Goal: Communication & Community: Answer question/provide support

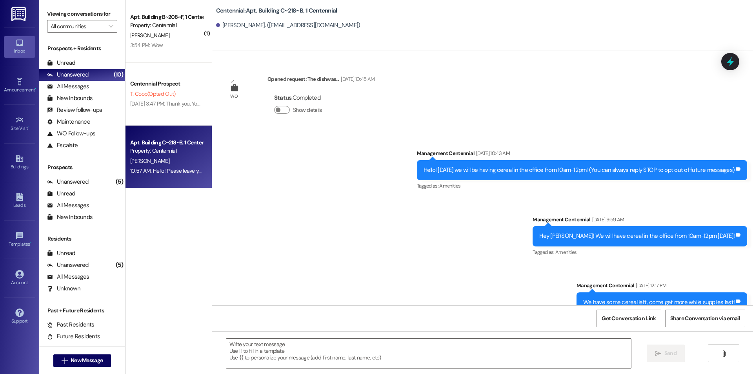
scroll to position [21879, 0]
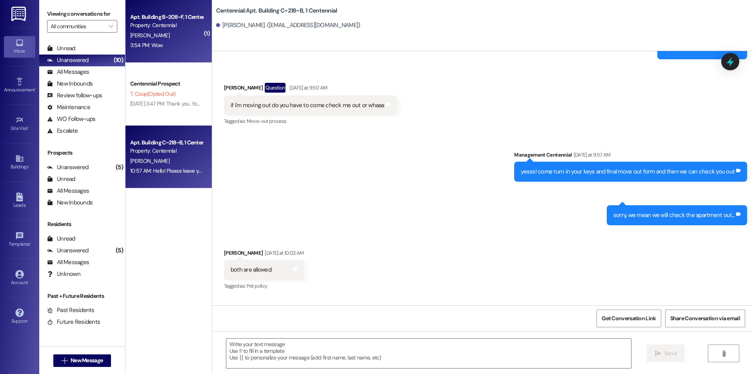
click at [167, 43] on div "3:54 PM: Wow 3:54 PM: Wow" at bounding box center [166, 45] width 74 height 10
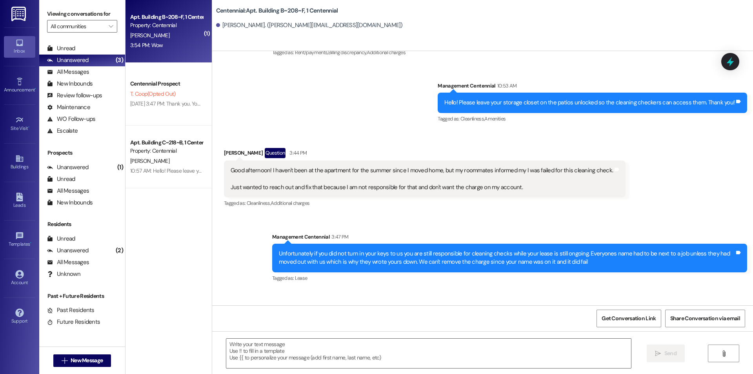
scroll to position [8870, 0]
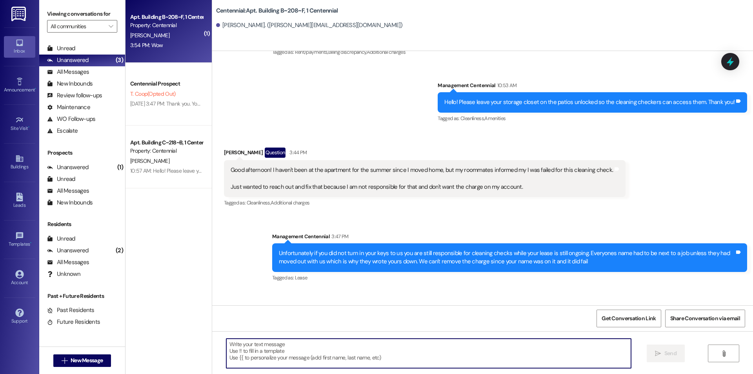
click at [412, 348] on textarea at bounding box center [428, 353] width 405 height 29
click at [288, 343] on textarea at bounding box center [428, 353] width 405 height 29
type textarea "sorry for the confusion"
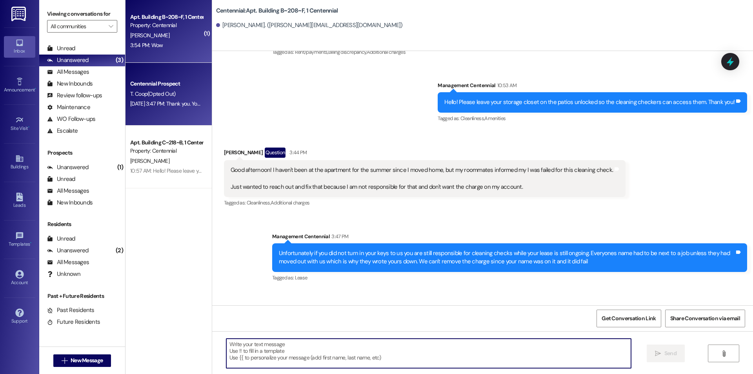
scroll to position [8870, 0]
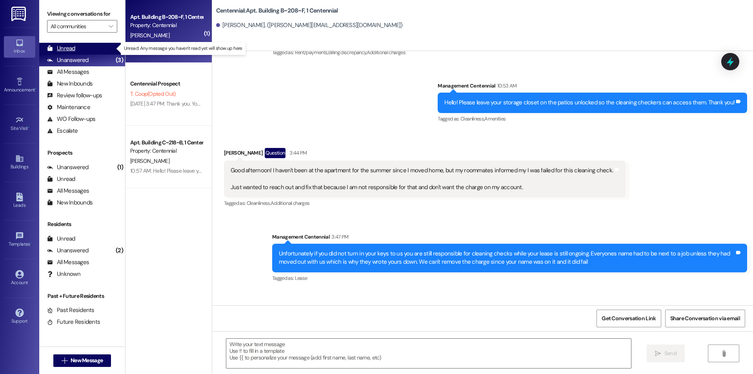
click at [74, 49] on div "Unread" at bounding box center [61, 48] width 28 height 8
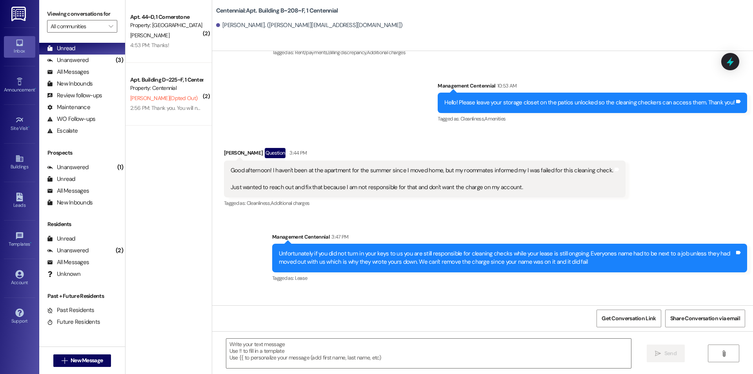
scroll to position [8925, 0]
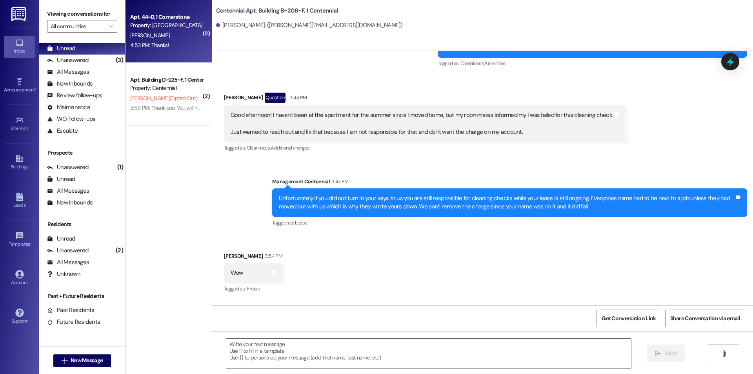
click at [151, 47] on div "4:53 PM: Thanks! 4:53 PM: Thanks!" at bounding box center [149, 45] width 39 height 7
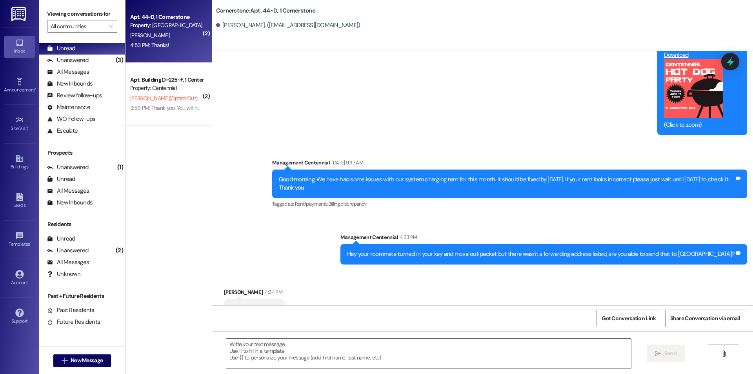
scroll to position [6023, 0]
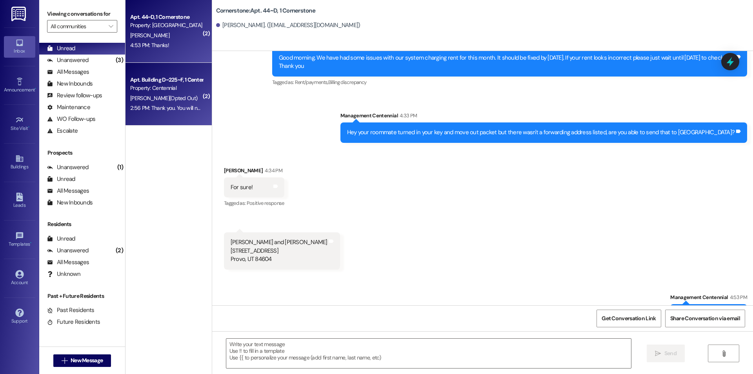
click at [158, 114] on div "Apt. Building D~225~F, 1 Centennial Property: Centennial M. mcGinn (Opted Out) …" at bounding box center [169, 94] width 86 height 63
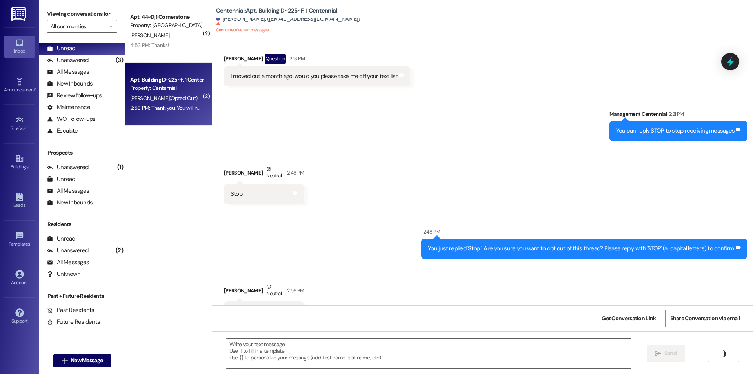
scroll to position [7600, 0]
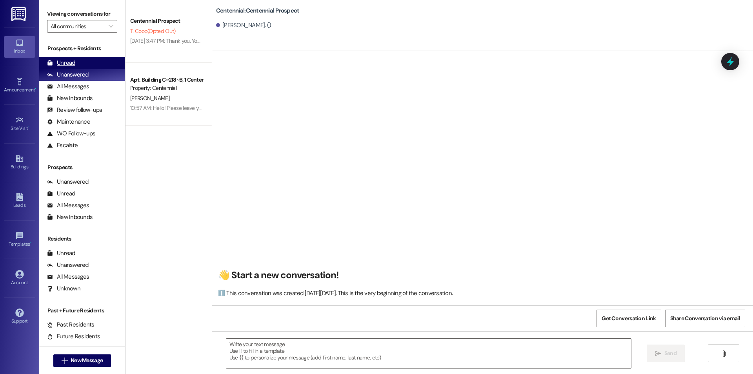
click at [66, 65] on div "Unread" at bounding box center [61, 63] width 28 height 8
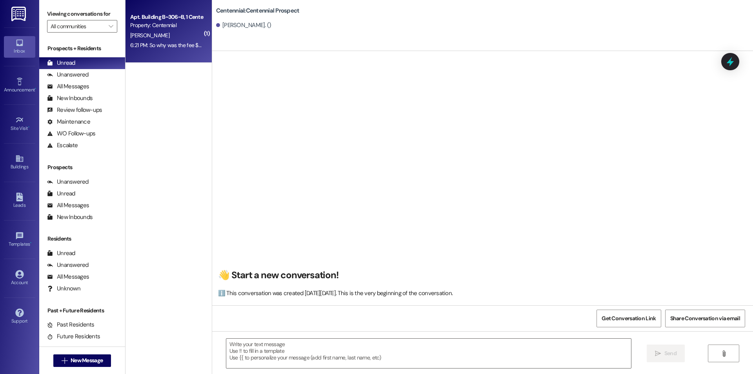
click at [156, 59] on div "Apt. Building B~306~B, 1 Centennial Property: Centennial [PERSON_NAME] 6:21 PM:…" at bounding box center [169, 31] width 86 height 63
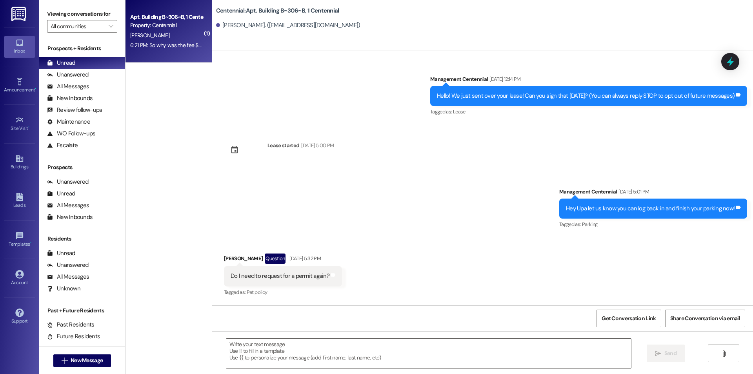
scroll to position [6337, 0]
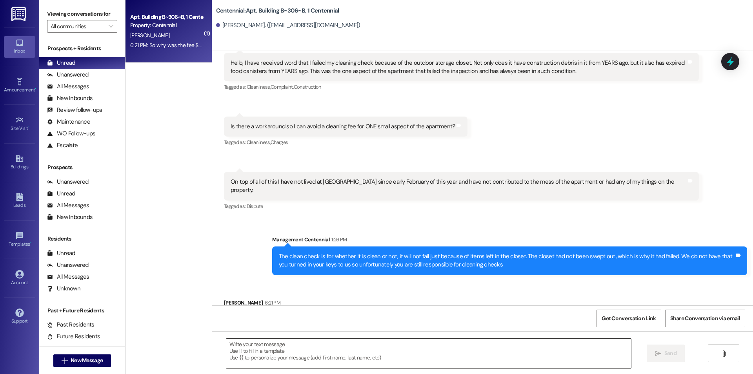
click at [358, 343] on textarea at bounding box center [428, 353] width 405 height 29
click at [415, 353] on textarea at bounding box center [428, 353] width 405 height 29
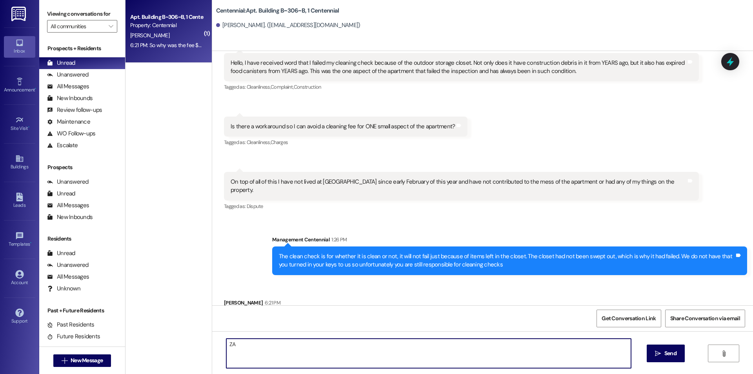
type textarea "Z"
type textarea "It is a 25 dollar fee for failing, and 75 dollars for a cleaning crew to come a…"
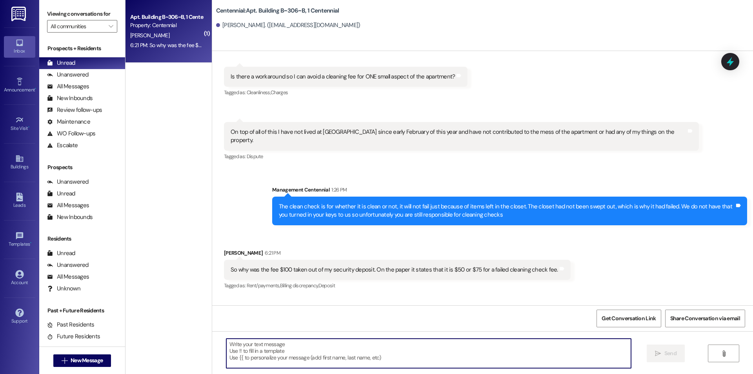
scroll to position [6392, 0]
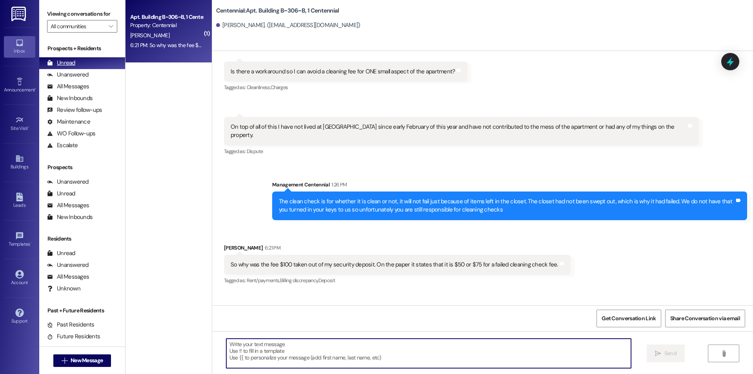
click at [87, 66] on div "Unread (0)" at bounding box center [82, 63] width 86 height 12
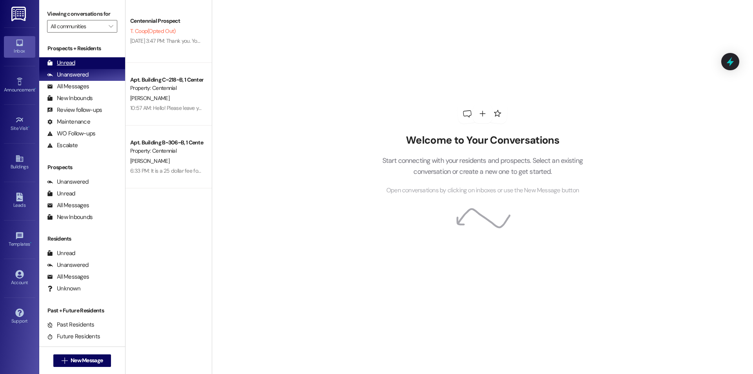
click at [75, 65] on div "Unread (0)" at bounding box center [82, 63] width 86 height 12
